Goal: Learn about a topic

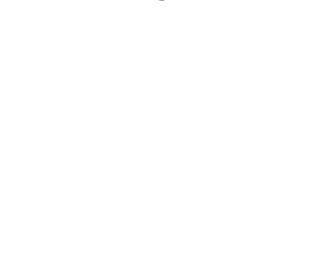
scroll to position [1659, 0]
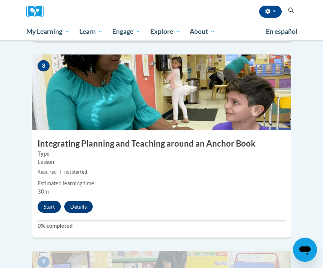
scroll to position [1576, 0]
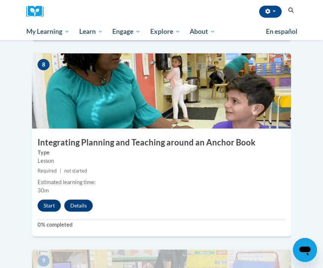
click at [48, 199] on button "Start" at bounding box center [49, 205] width 23 height 12
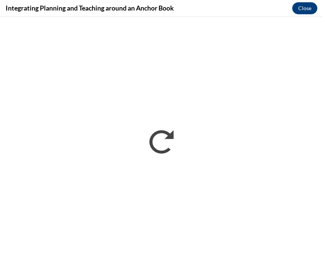
scroll to position [0, 0]
